Goal: Information Seeking & Learning: Learn about a topic

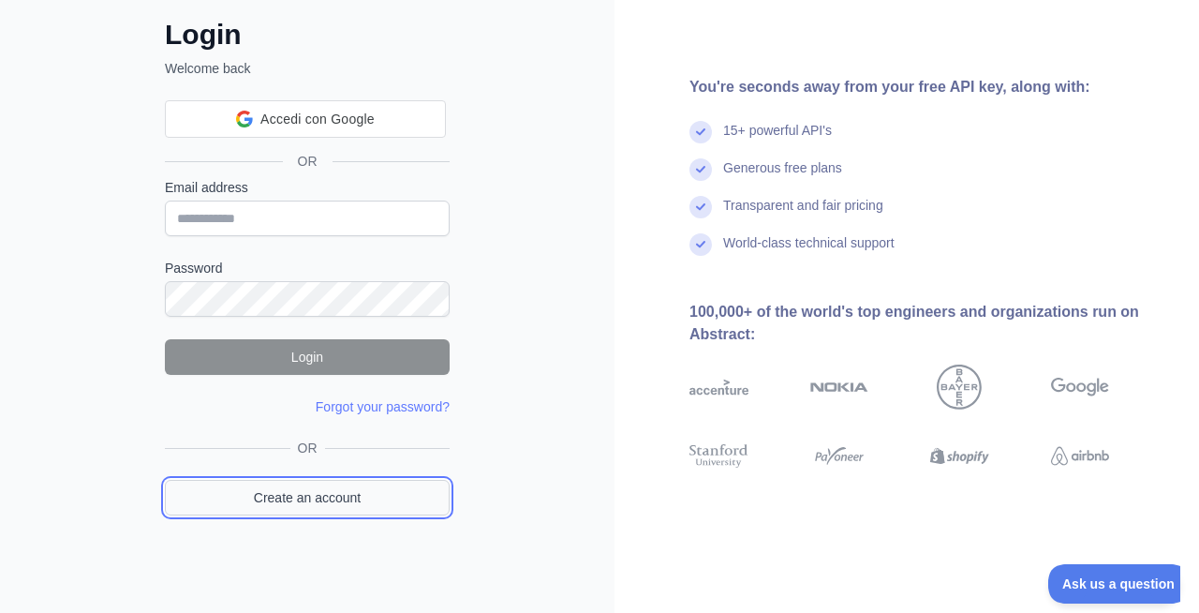
click at [292, 506] on link "Create an account" at bounding box center [307, 498] width 285 height 36
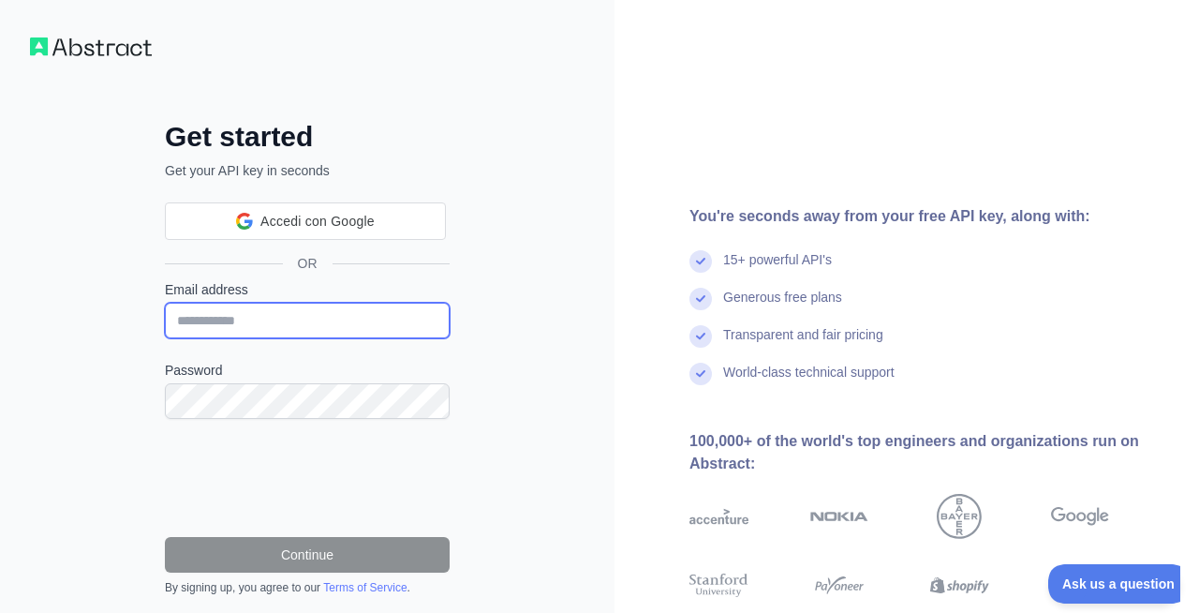
click at [249, 315] on input "Email address" at bounding box center [307, 321] width 285 height 36
type input "*"
type input "**********"
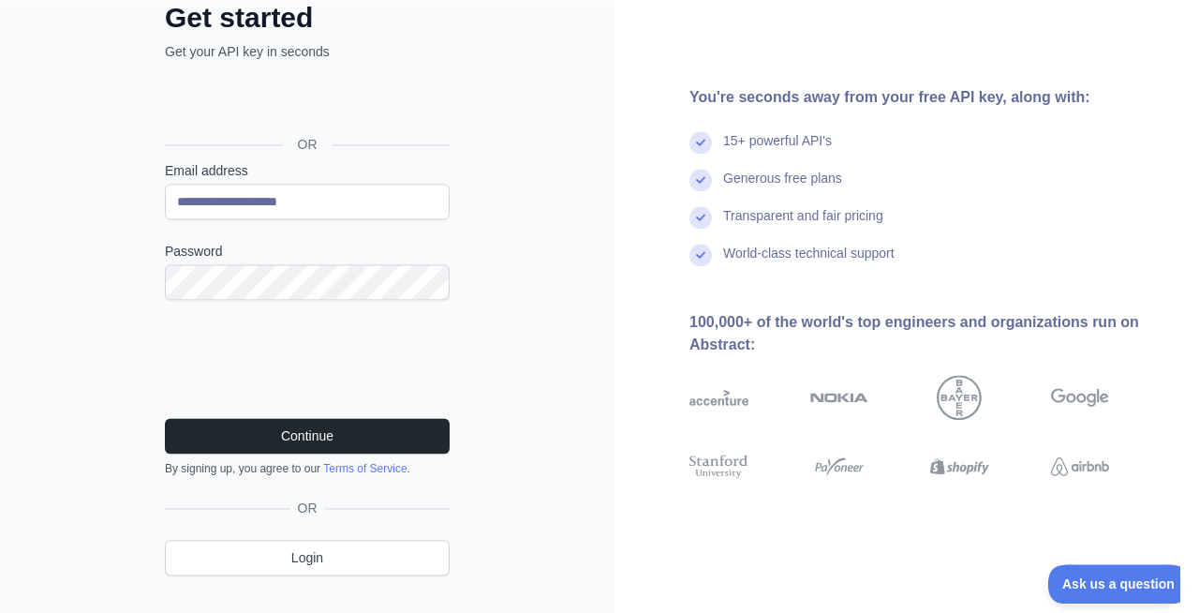
scroll to position [155, 0]
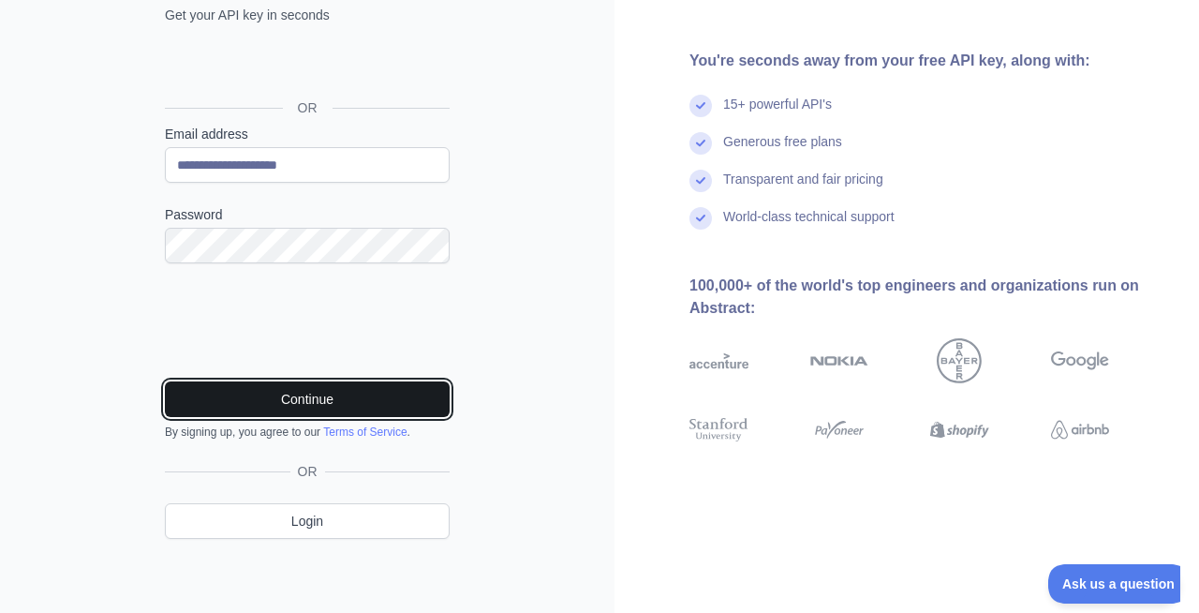
click at [264, 393] on button "Continue" at bounding box center [307, 399] width 285 height 36
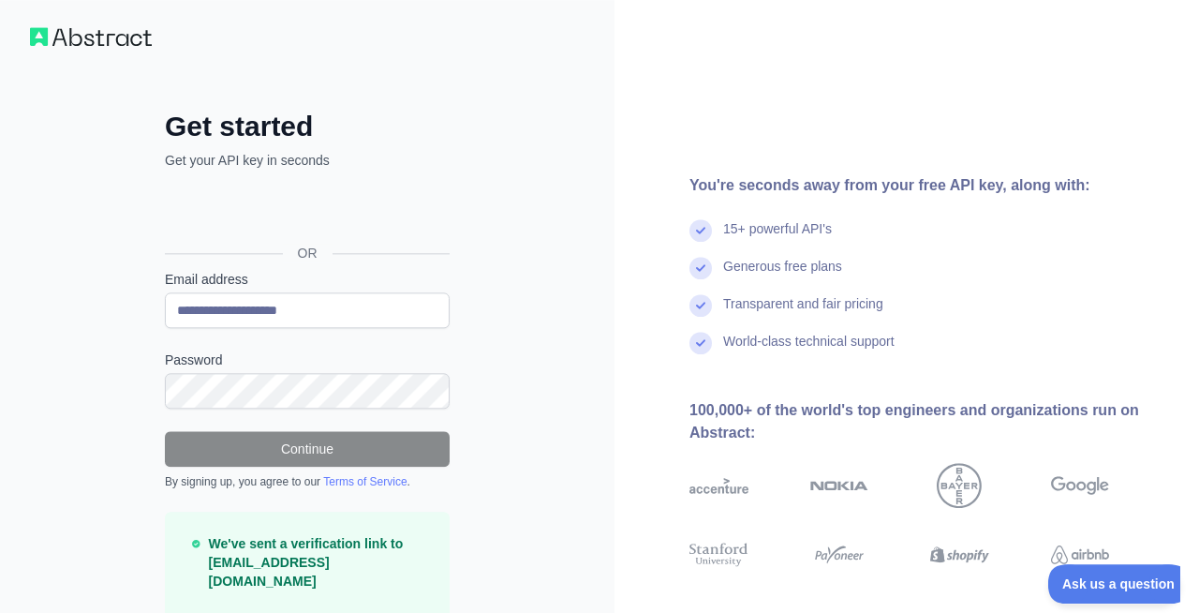
scroll to position [0, 0]
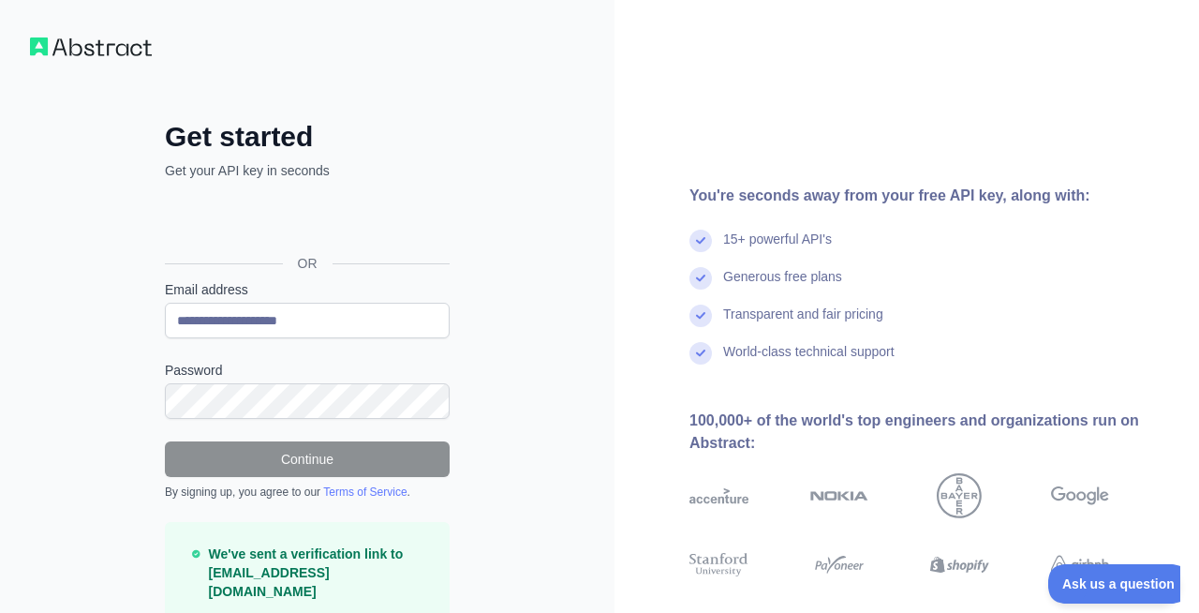
click at [51, 41] on img at bounding box center [91, 46] width 122 height 19
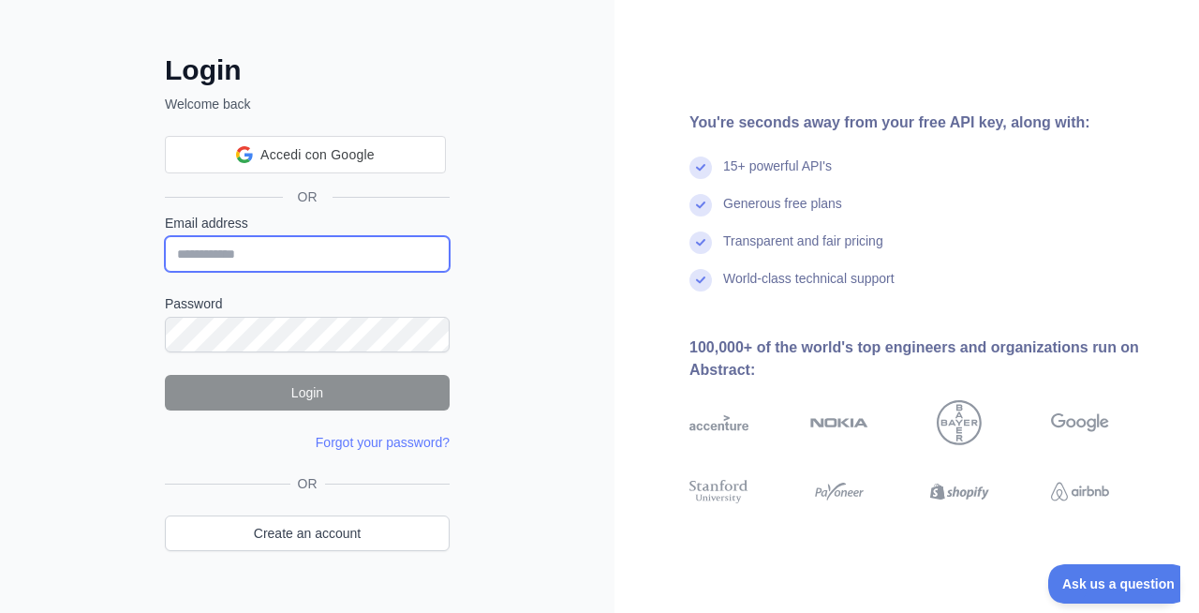
click at [247, 262] on input "Email address" at bounding box center [307, 254] width 285 height 36
type input "**********"
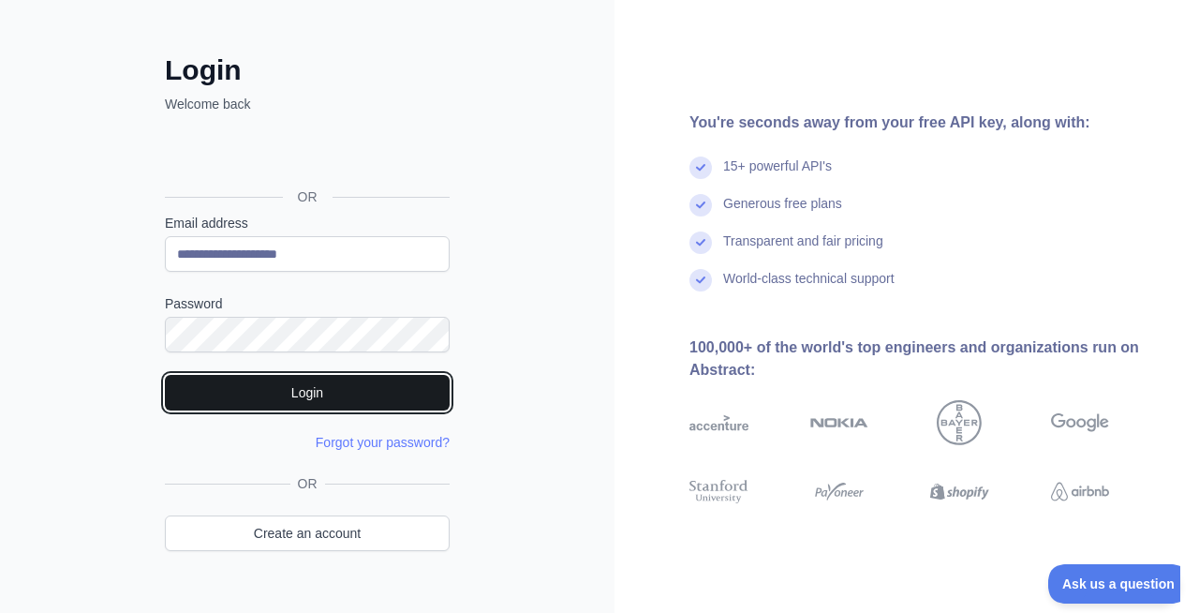
click at [255, 386] on button "Login" at bounding box center [307, 393] width 285 height 36
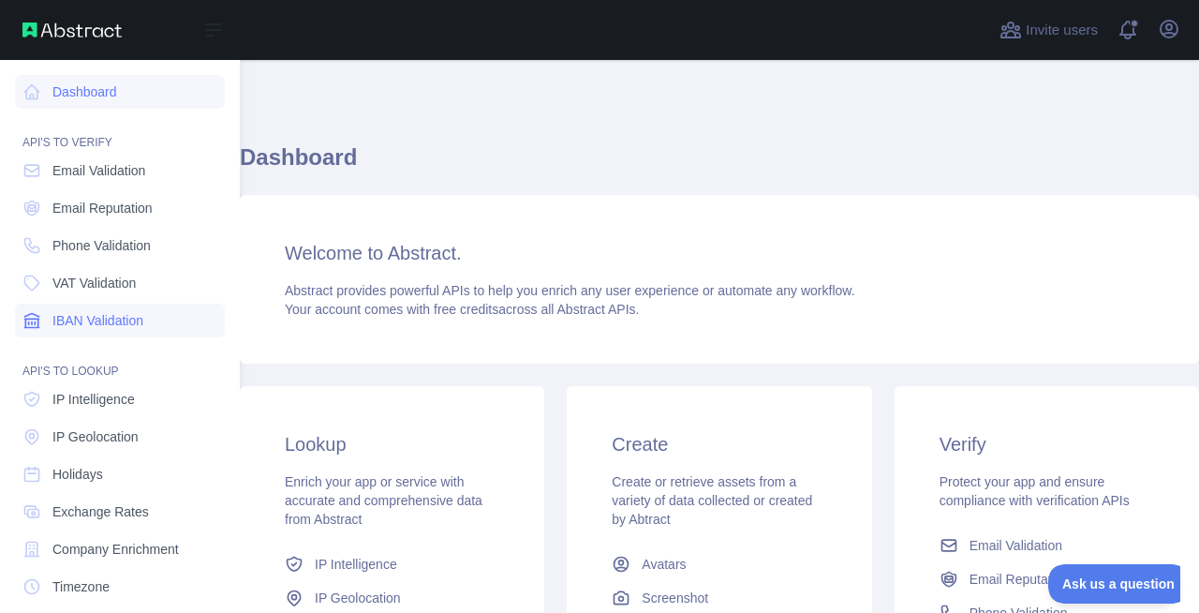
click at [82, 315] on span "IBAN Validation" at bounding box center [97, 320] width 91 height 19
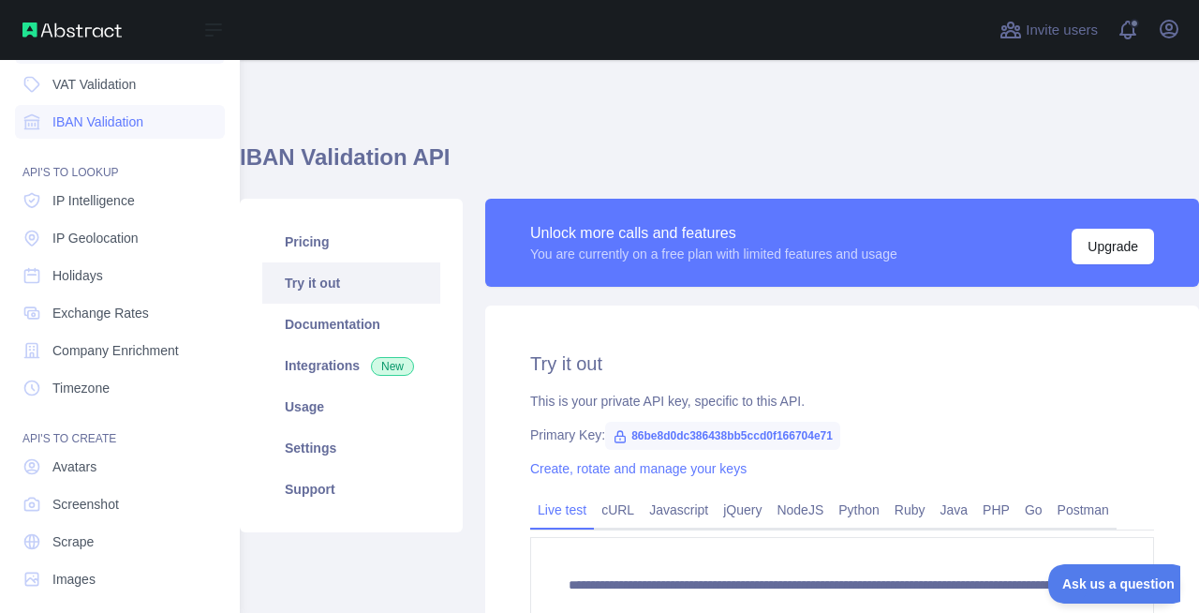
scroll to position [212, 0]
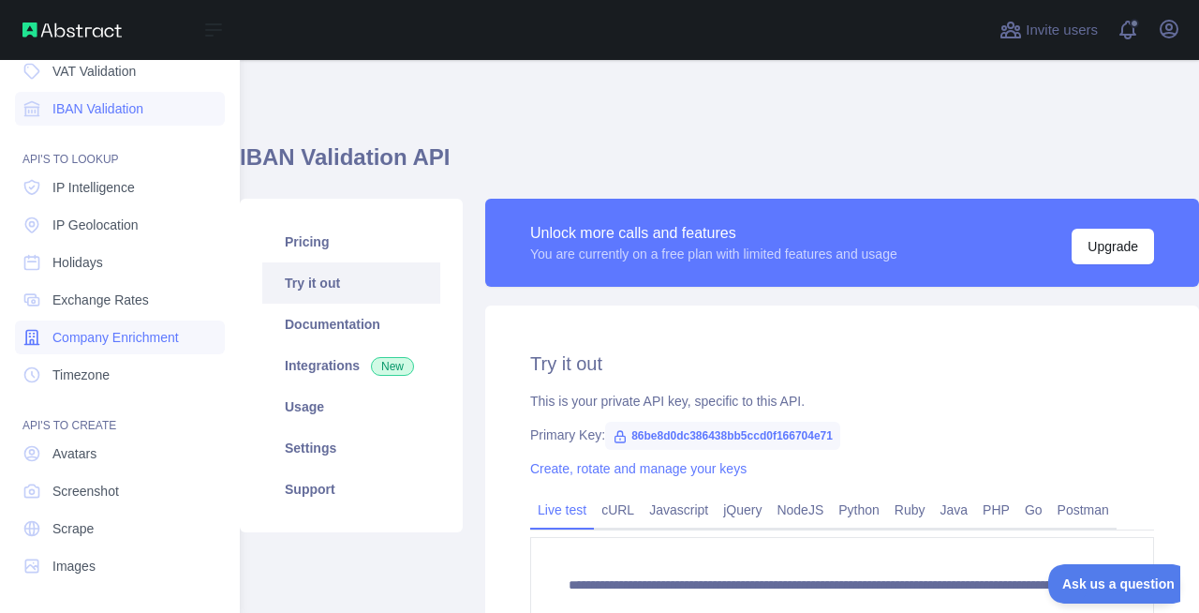
click at [94, 335] on span "Company Enrichment" at bounding box center [115, 337] width 126 height 19
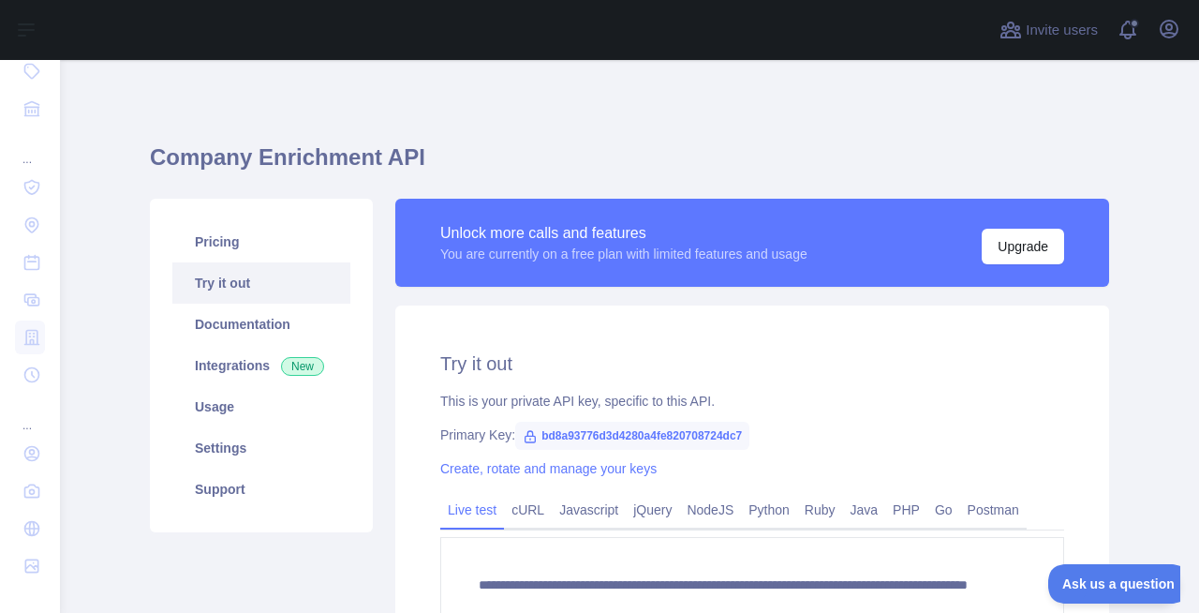
click at [622, 438] on span "bd8a93776d3d4280a4fe820708724dc7" at bounding box center [632, 435] width 234 height 28
copy span "bd8a93776d3d4280a4fe820708724dc7"
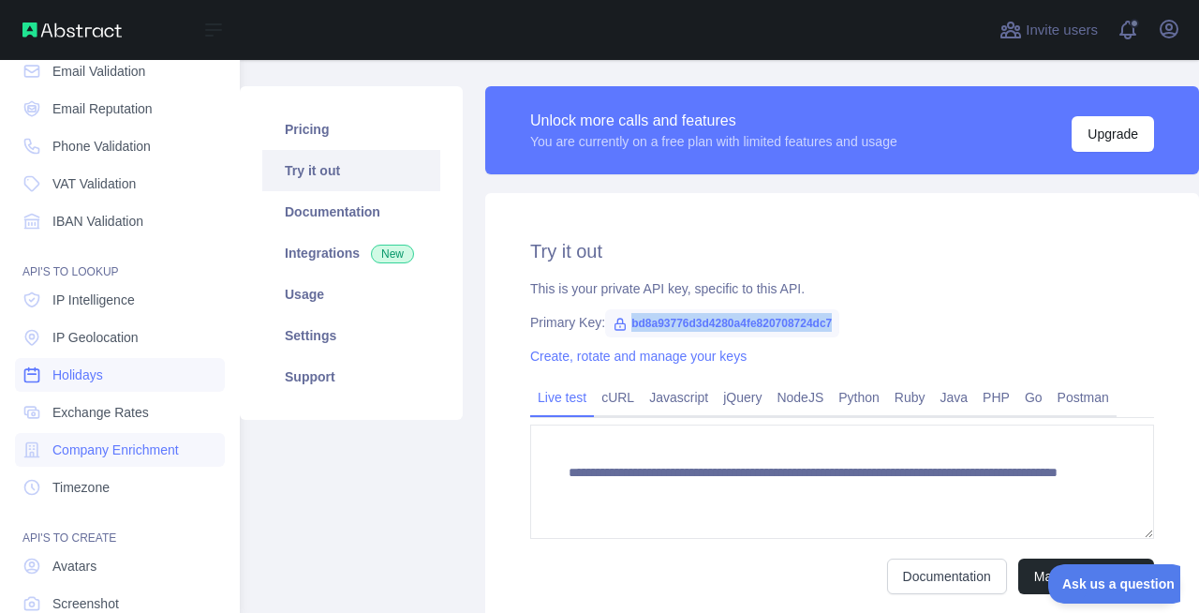
scroll to position [212, 0]
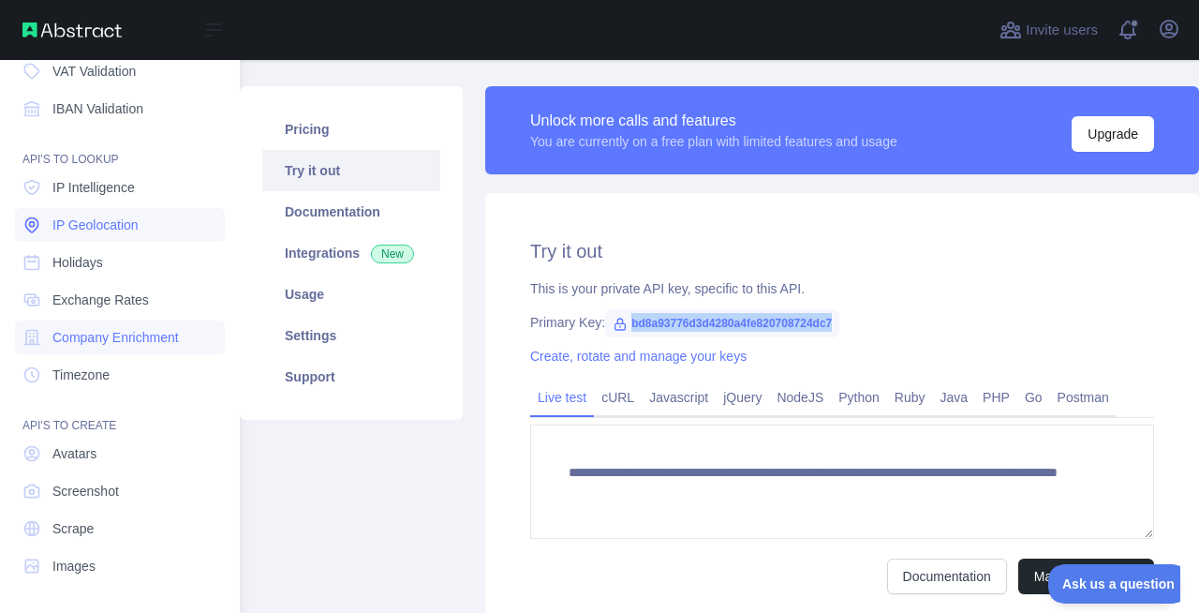
click at [97, 236] on link "IP Geolocation" at bounding box center [120, 225] width 210 height 34
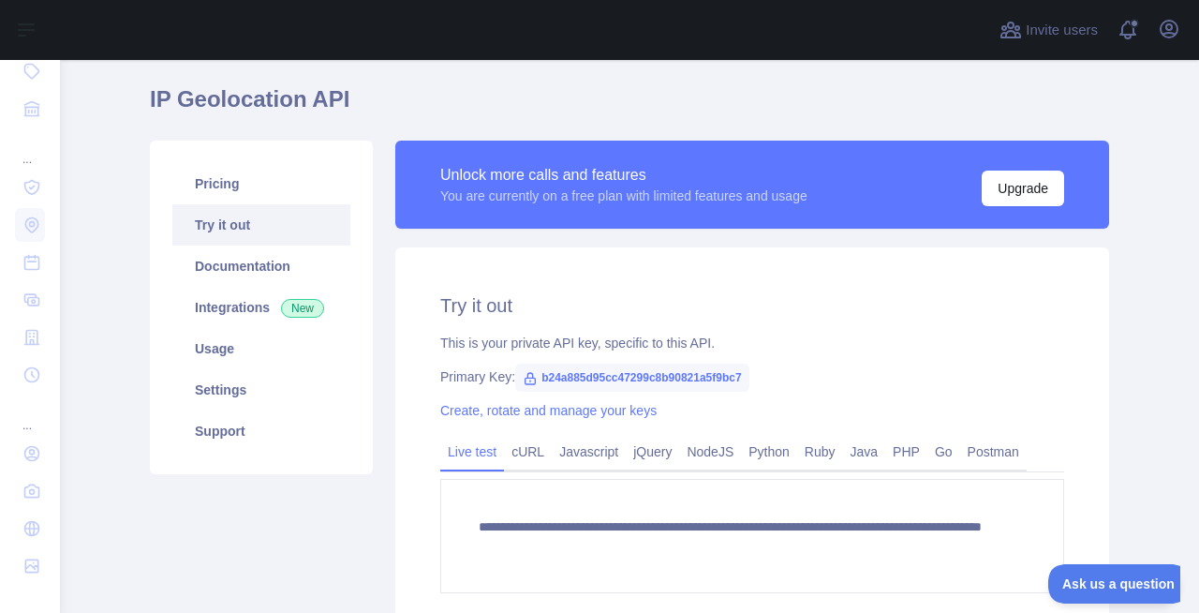
click at [639, 380] on span "b24a885d95cc47299c8b90821a5f9bc7" at bounding box center [632, 377] width 234 height 28
copy span "b24a885d95cc47299c8b90821a5f9bc7"
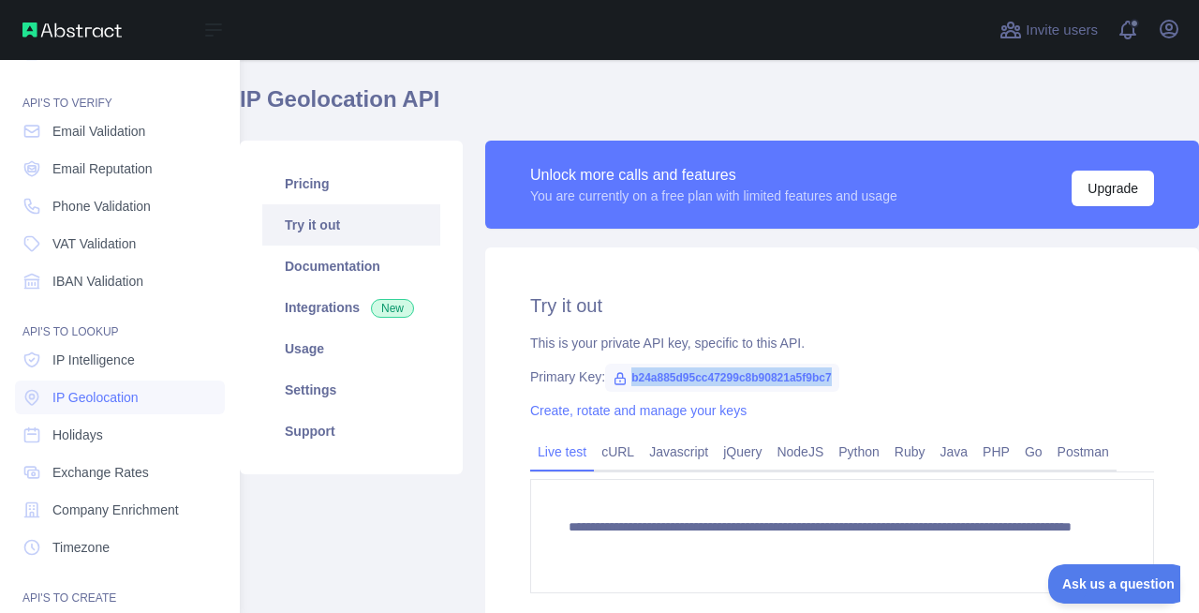
scroll to position [0, 0]
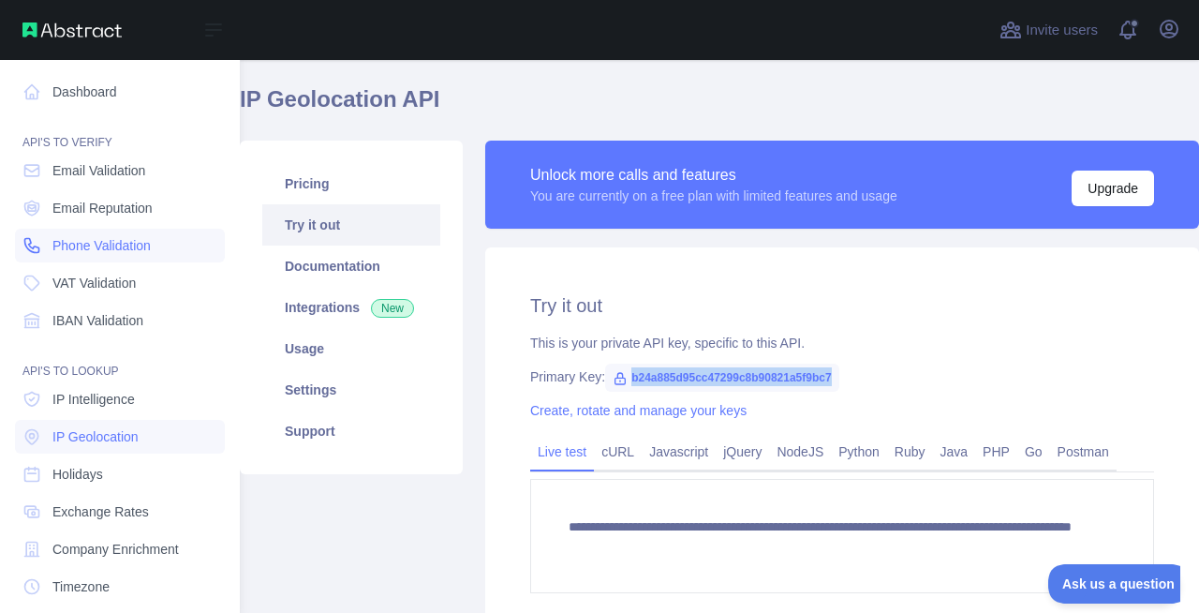
click at [92, 240] on span "Phone Validation" at bounding box center [101, 245] width 98 height 19
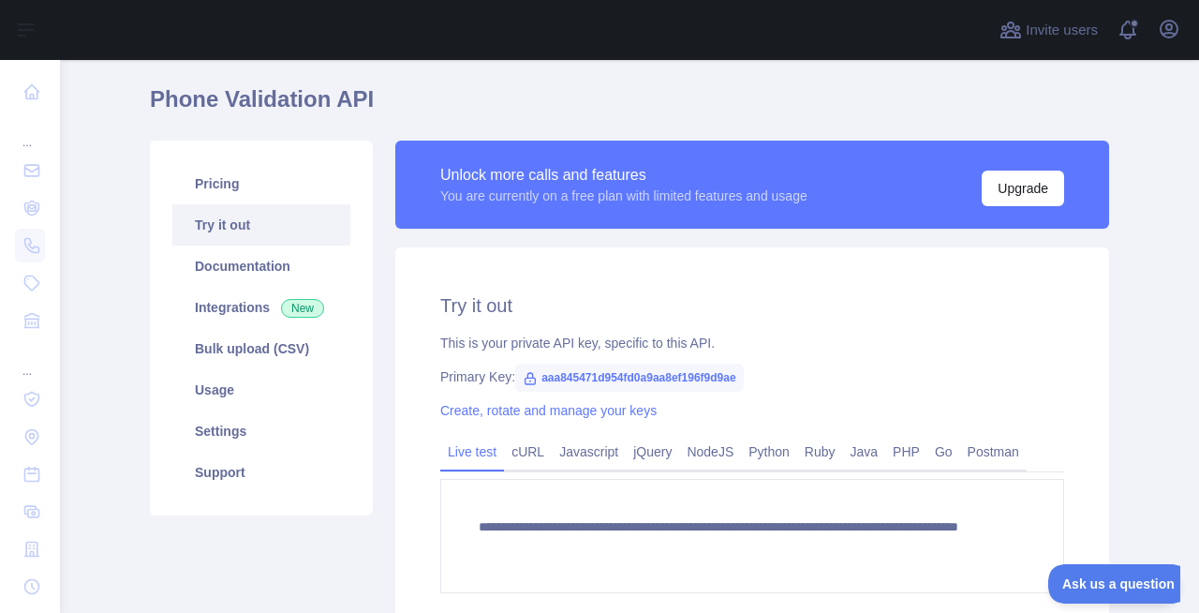
click at [590, 373] on span "aaa845471d954fd0a9aa8ef196f9d9ae" at bounding box center [629, 377] width 229 height 28
copy span "aaa845471d954fd0a9aa8ef196f9d9ae"
